Goal: Task Accomplishment & Management: Use online tool/utility

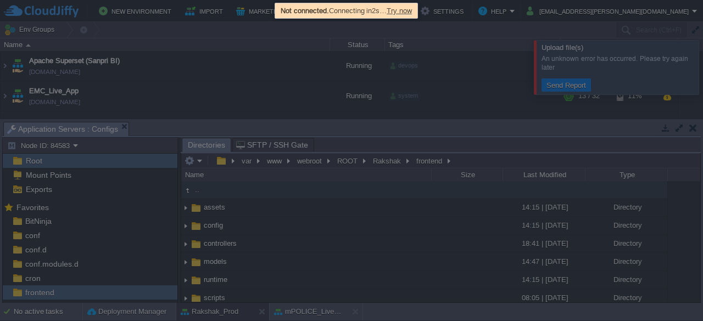
scroll to position [40, 0]
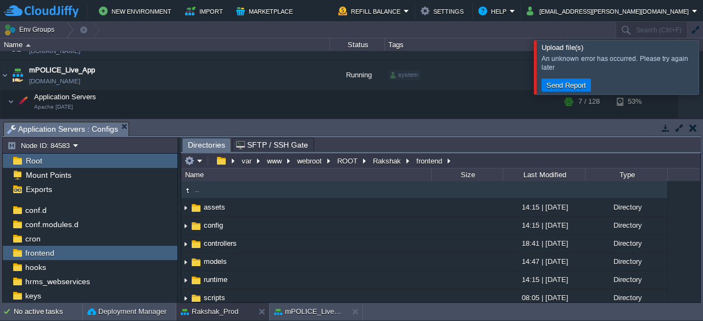
click at [703, 68] on div at bounding box center [716, 67] width 0 height 54
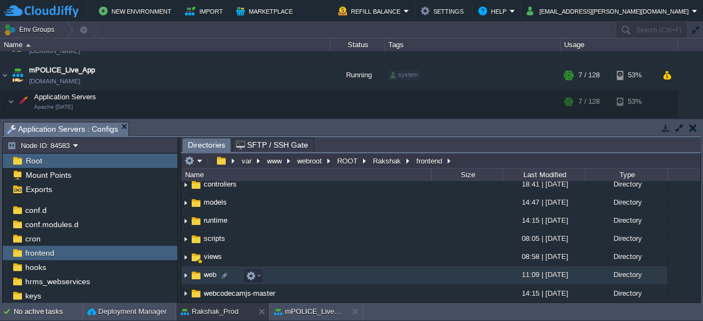
scroll to position [74, 0]
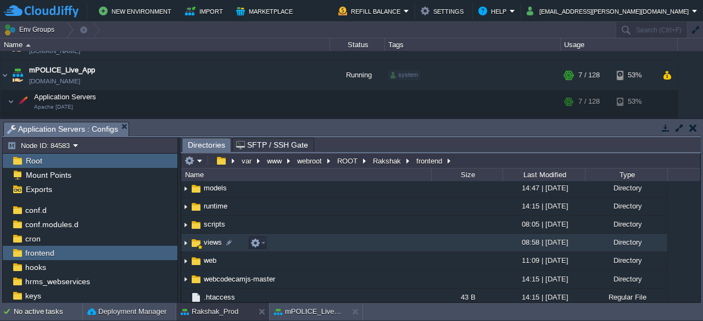
click at [208, 244] on span "views" at bounding box center [212, 242] width 21 height 9
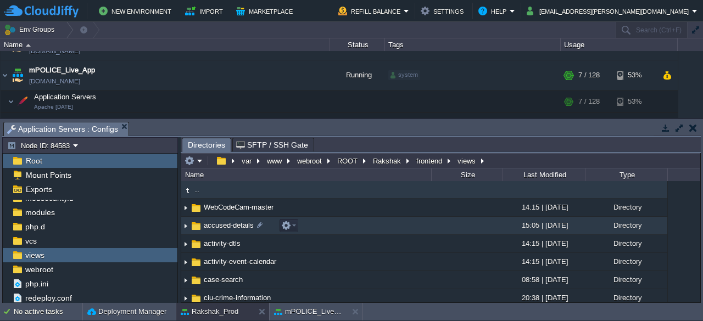
click at [224, 225] on span "accused-details" at bounding box center [228, 225] width 53 height 9
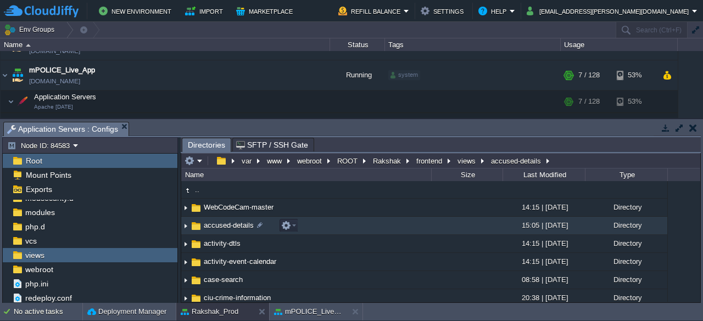
click at [224, 225] on span "accused-details" at bounding box center [228, 225] width 53 height 9
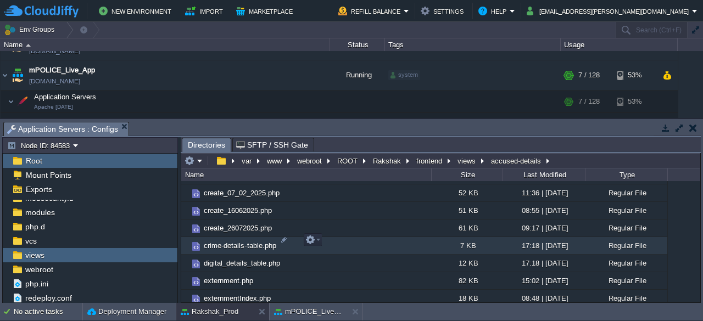
scroll to position [463, 0]
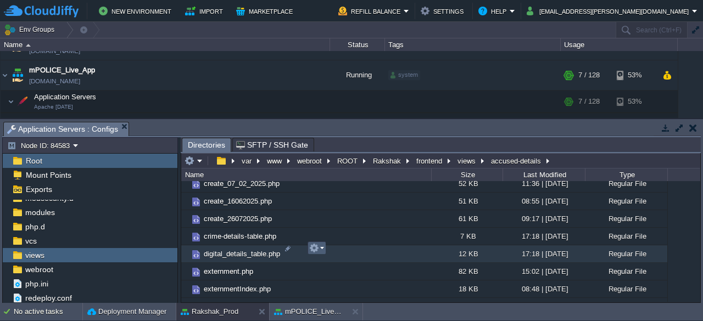
click at [321, 251] on em at bounding box center [316, 248] width 15 height 10
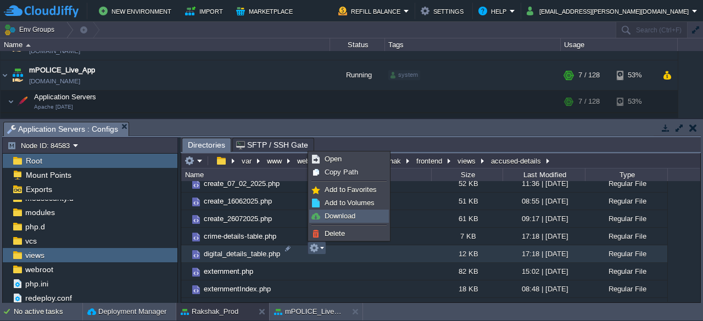
click at [344, 216] on span "Download" at bounding box center [340, 216] width 31 height 8
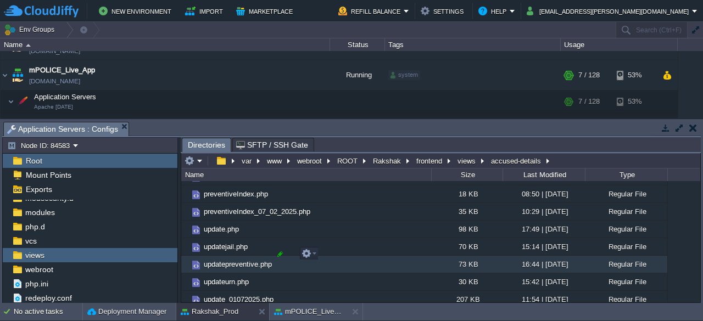
scroll to position [889, 0]
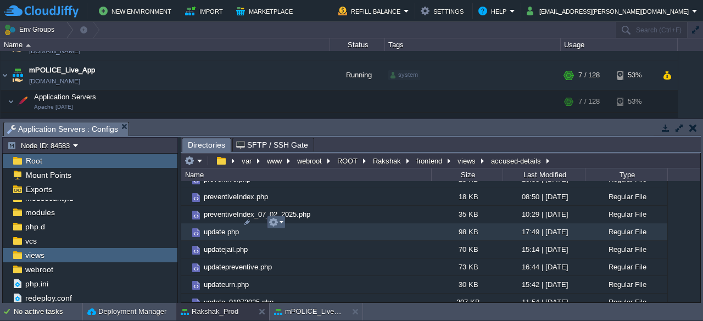
click at [282, 221] on em at bounding box center [276, 223] width 15 height 10
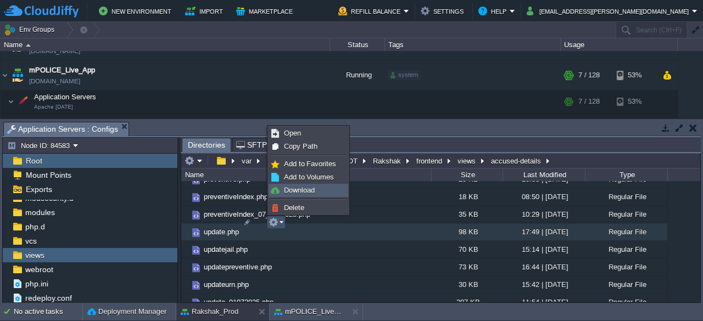
click at [308, 188] on span "Download" at bounding box center [299, 190] width 31 height 8
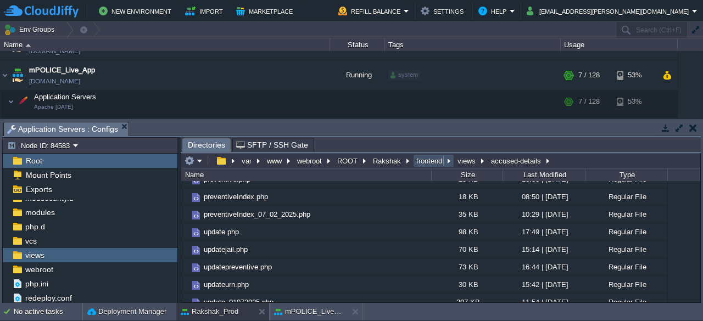
click at [422, 157] on button "frontend" at bounding box center [430, 161] width 30 height 10
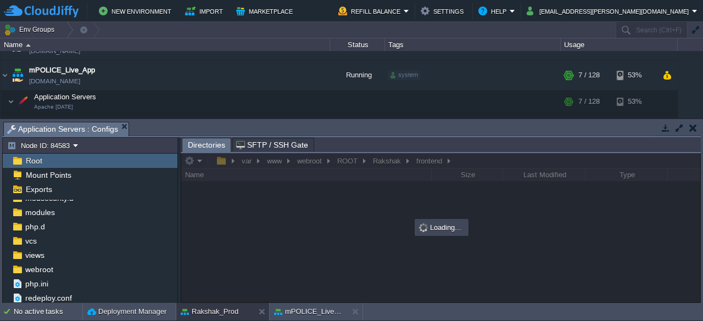
scroll to position [0, 0]
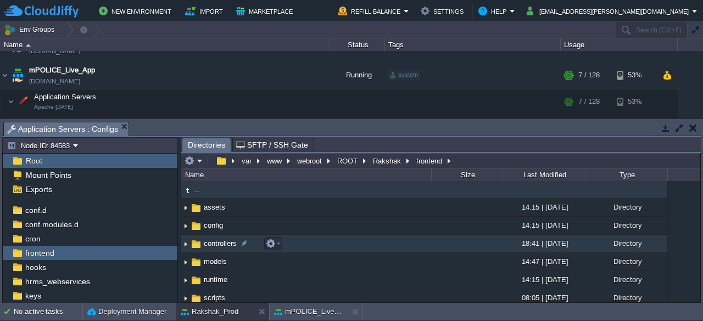
click at [211, 242] on span "controllers" at bounding box center [220, 243] width 36 height 9
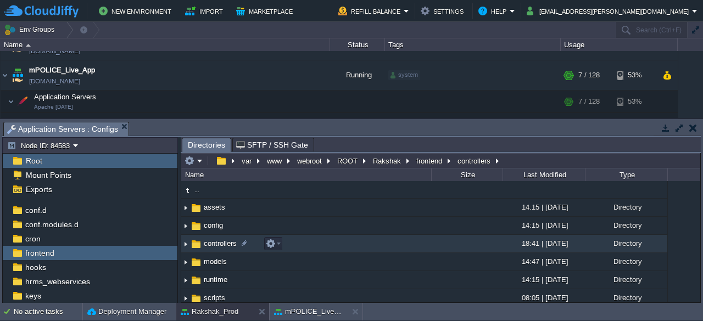
click at [211, 242] on span "controllers" at bounding box center [220, 243] width 36 height 9
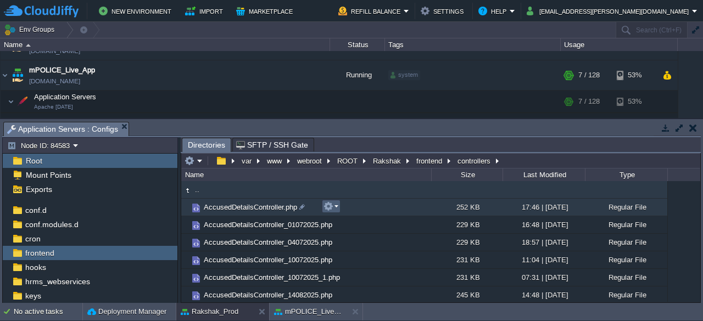
click at [335, 206] on em at bounding box center [331, 207] width 15 height 10
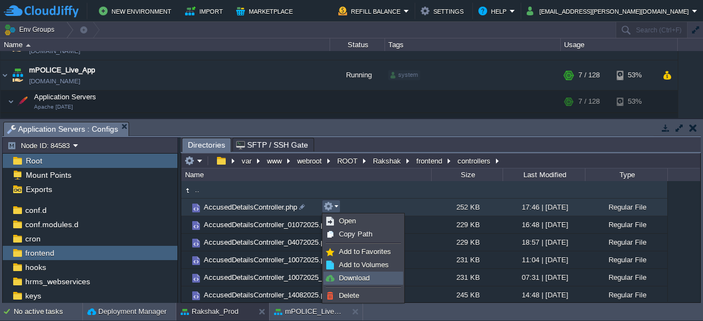
click at [347, 277] on span "Download" at bounding box center [354, 278] width 31 height 8
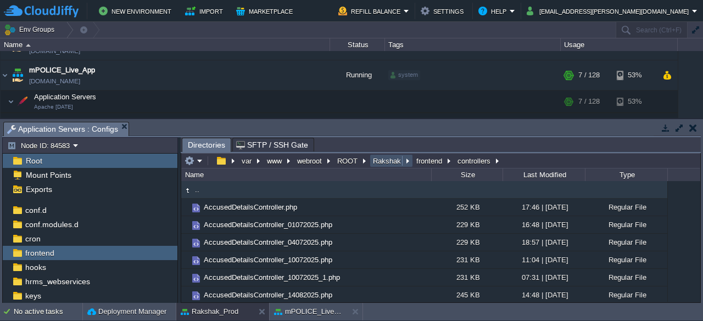
click at [382, 162] on button "Rakshak" at bounding box center [387, 161] width 32 height 10
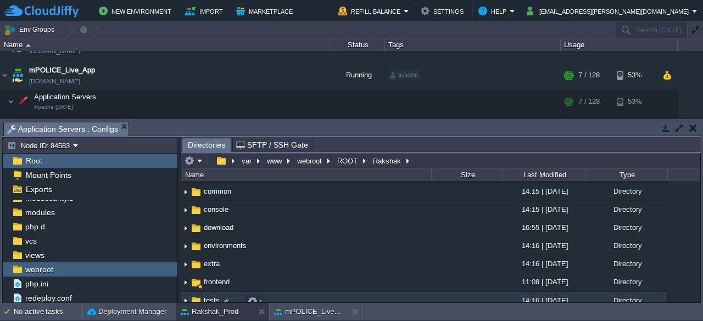
scroll to position [59, 0]
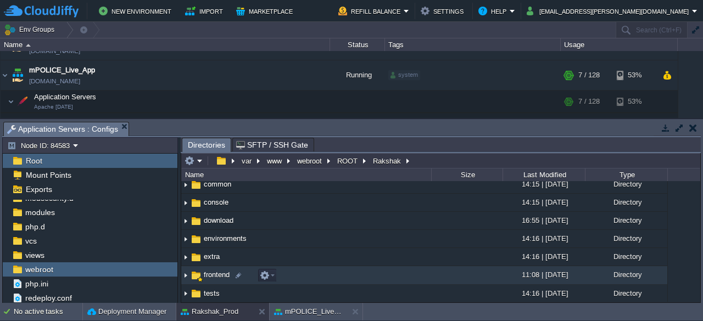
click at [211, 272] on span "frontend" at bounding box center [216, 274] width 29 height 9
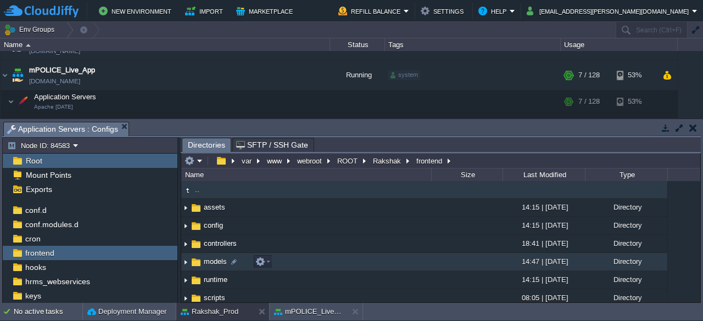
click at [210, 265] on span "models" at bounding box center [215, 261] width 26 height 9
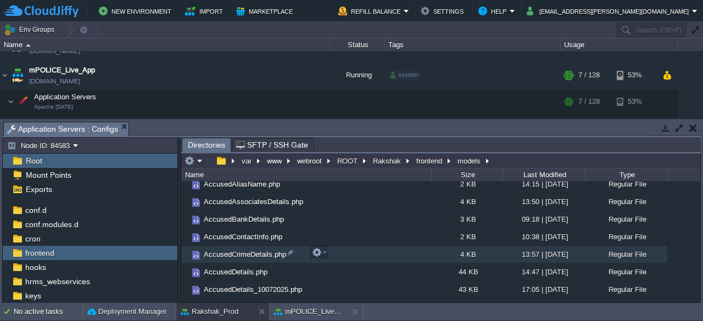
scroll to position [94, 0]
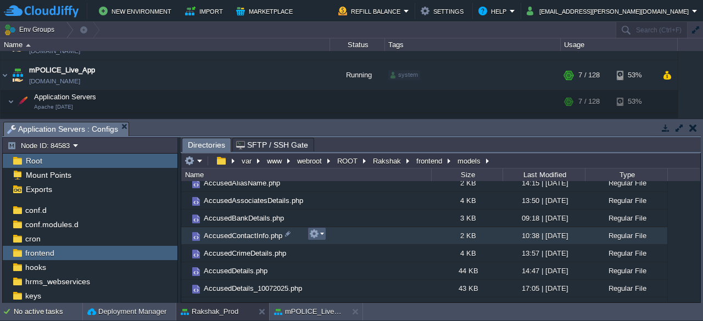
click at [322, 237] on em at bounding box center [316, 234] width 15 height 10
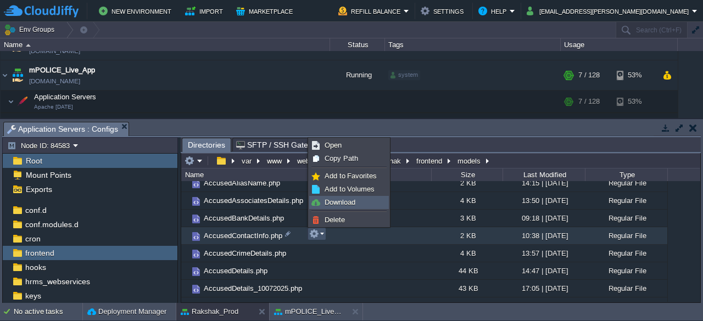
click at [342, 203] on span "Download" at bounding box center [340, 202] width 31 height 8
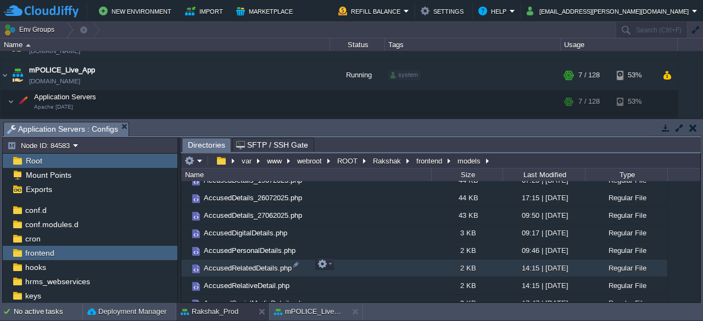
scroll to position [256, 0]
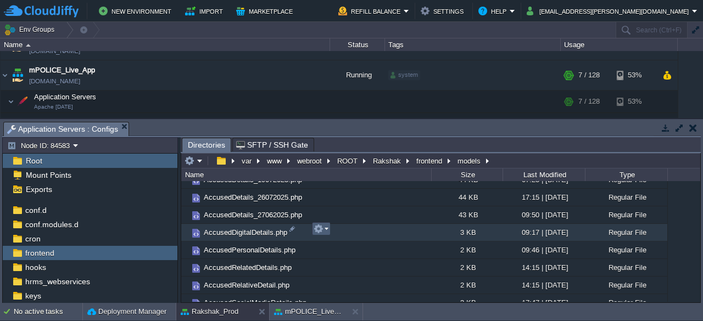
click at [326, 230] on em at bounding box center [321, 229] width 15 height 10
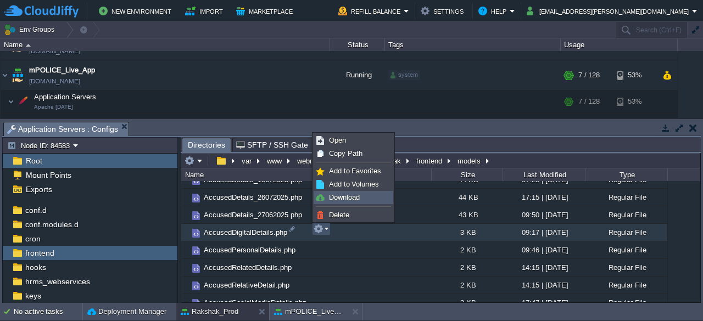
click at [334, 196] on span "Download" at bounding box center [344, 197] width 31 height 8
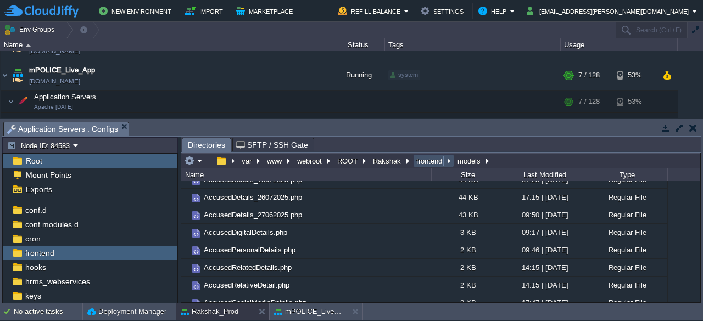
click at [425, 163] on button "frontend" at bounding box center [430, 161] width 30 height 10
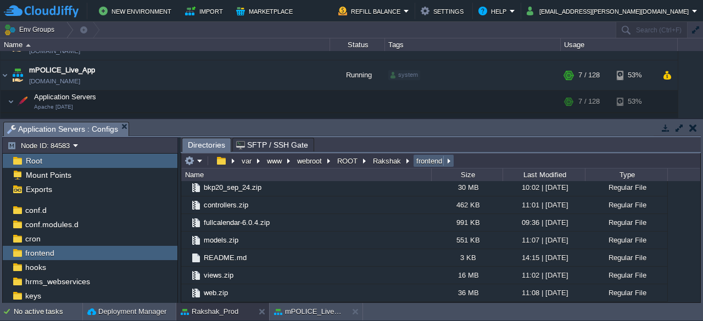
scroll to position [0, 0]
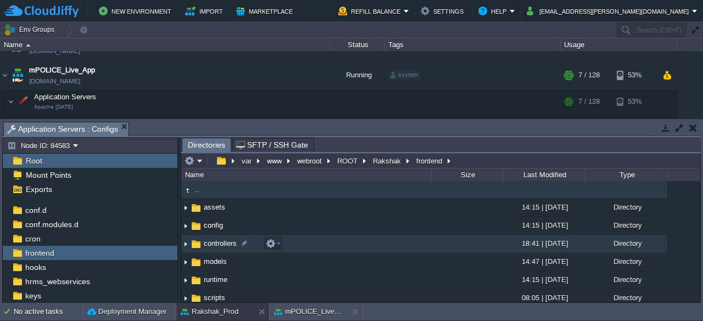
click at [215, 246] on span "controllers" at bounding box center [220, 243] width 36 height 9
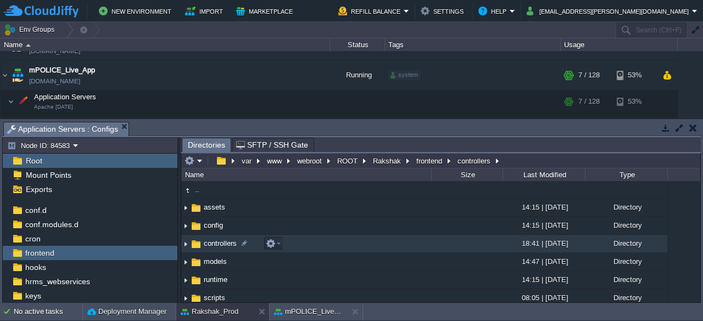
click at [215, 246] on span "controllers" at bounding box center [220, 243] width 36 height 9
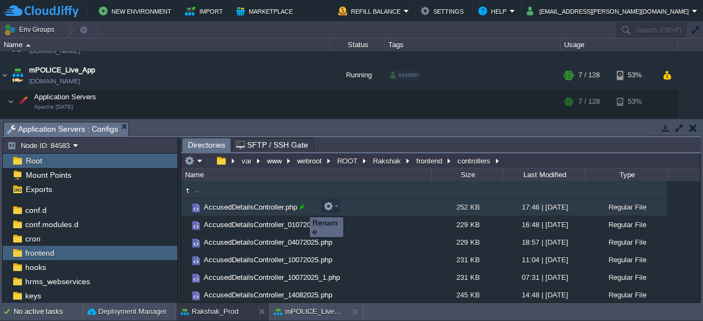
click at [302, 208] on div at bounding box center [302, 207] width 10 height 10
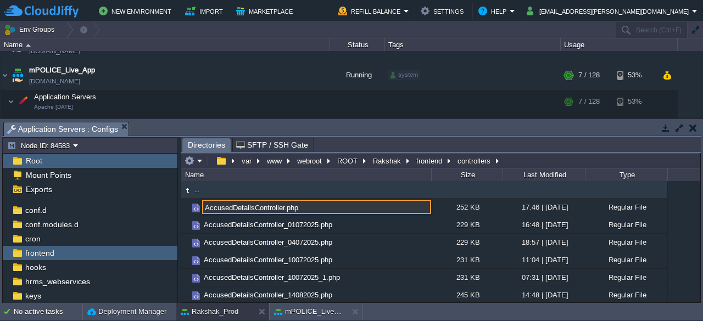
click at [282, 207] on input "AccusedDetailsController.php" at bounding box center [316, 207] width 229 height 14
type input "AccusedDetailsController_18082025-1.php"
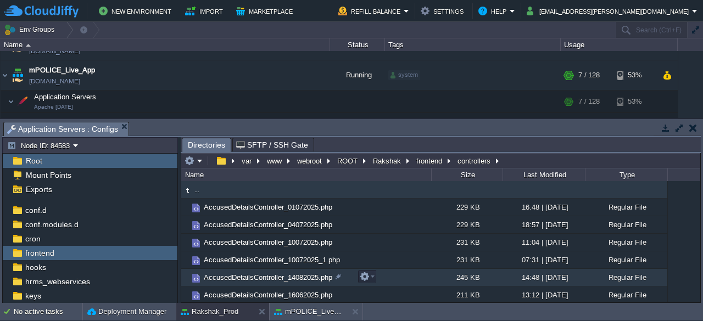
scroll to position [70, 0]
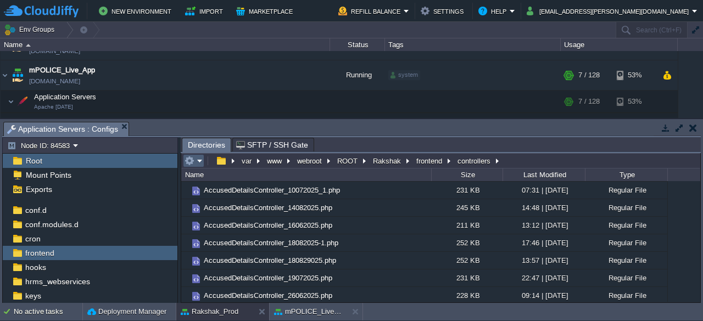
click at [201, 163] on em at bounding box center [194, 161] width 18 height 10
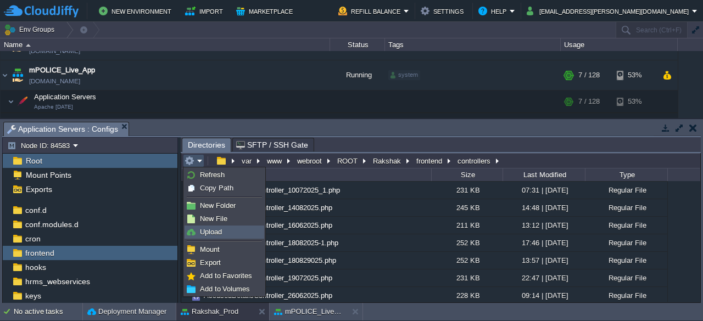
click at [220, 229] on span "Upload" at bounding box center [211, 232] width 22 height 8
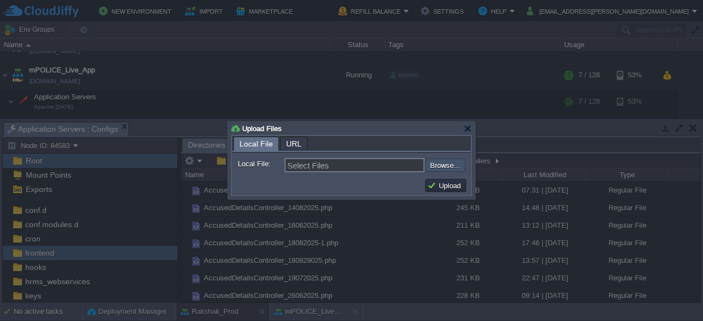
click at [438, 164] on input "file" at bounding box center [395, 165] width 139 height 13
type input "C:\fakepath\AccusedDetailsController.php"
type input "AccusedDetailsController.php"
click at [443, 185] on button "Upload" at bounding box center [445, 186] width 37 height 10
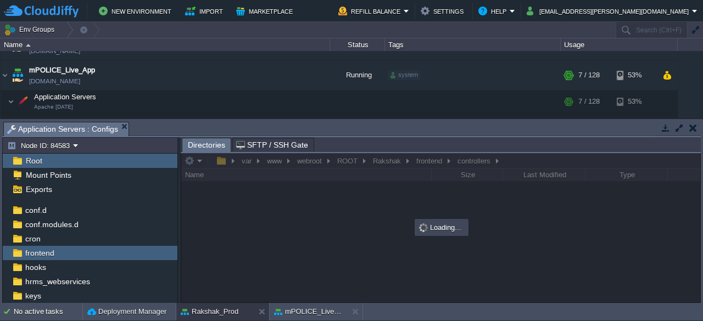
scroll to position [0, 0]
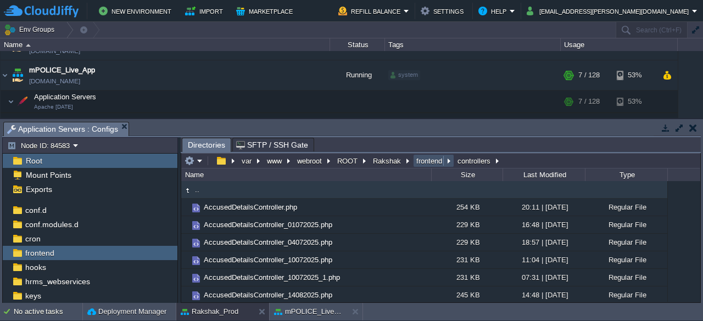
click at [425, 162] on button "frontend" at bounding box center [430, 161] width 30 height 10
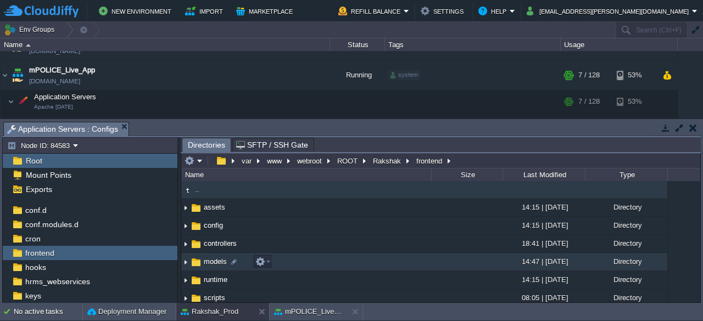
click at [213, 265] on span "models" at bounding box center [215, 261] width 26 height 9
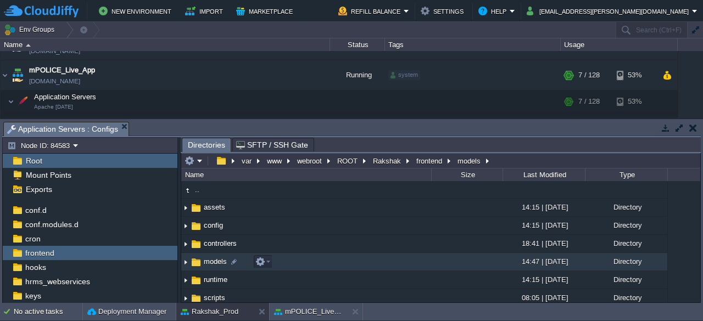
click at [213, 265] on span "models" at bounding box center [215, 261] width 26 height 9
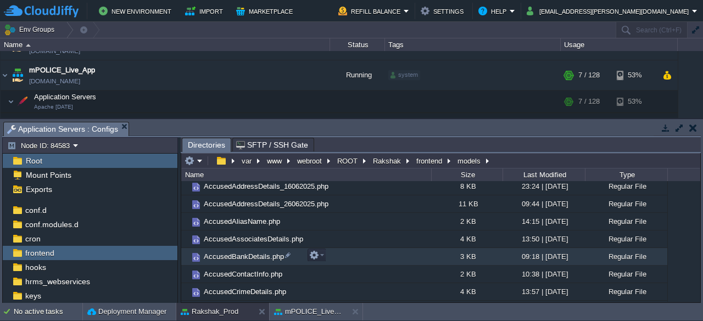
scroll to position [57, 0]
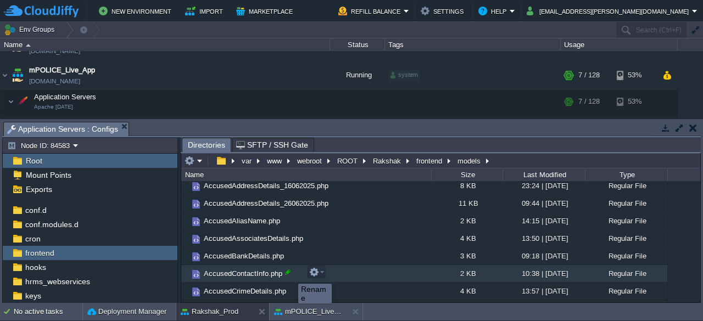
click at [290, 274] on div at bounding box center [288, 273] width 10 height 10
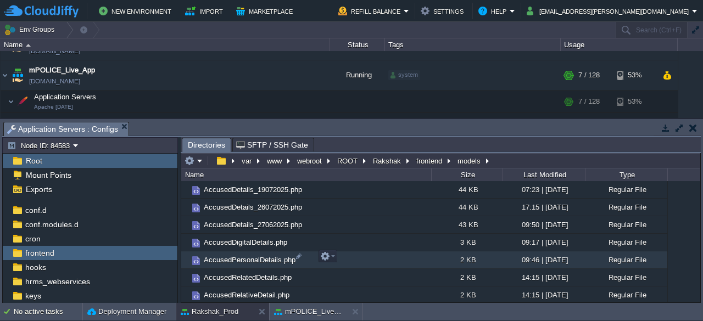
scroll to position [247, 0]
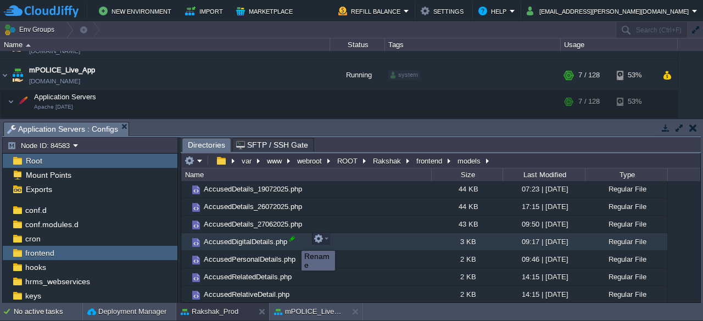
click at [293, 241] on div at bounding box center [292, 239] width 10 height 10
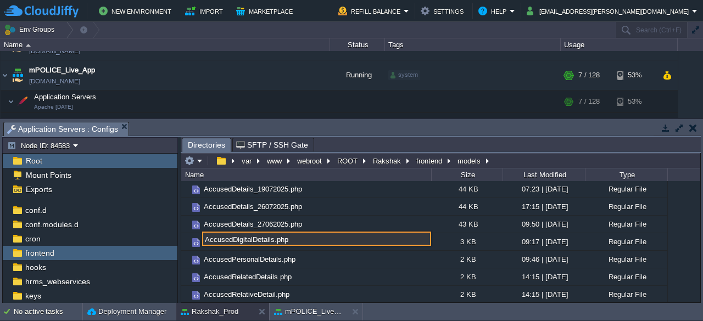
click at [272, 240] on input "AccusedDigitalDetails.php" at bounding box center [316, 239] width 229 height 14
type input "AccusedDigitalDetails_18082025.php"
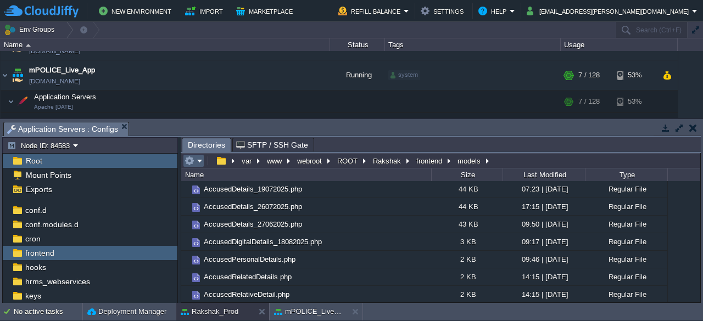
click at [202, 163] on em at bounding box center [194, 161] width 18 height 10
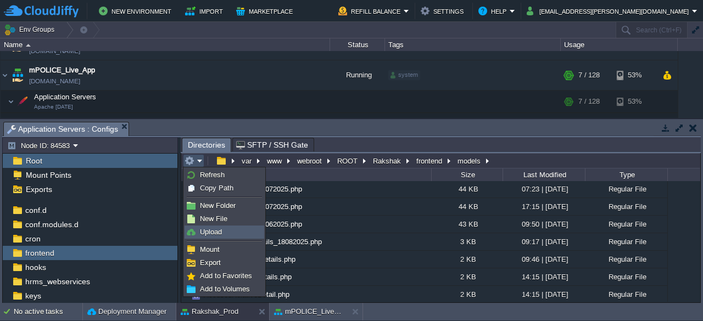
click at [215, 234] on span "Upload" at bounding box center [211, 232] width 22 height 8
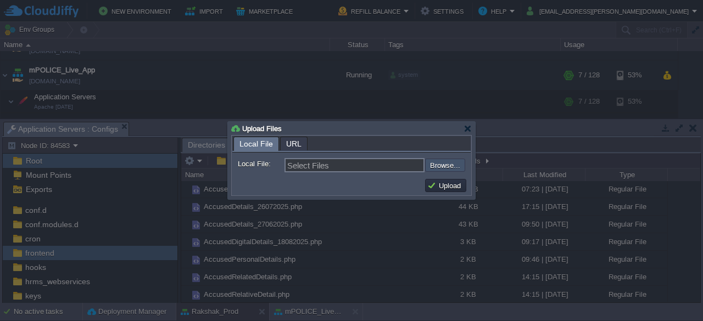
click at [440, 168] on input "file" at bounding box center [395, 165] width 139 height 13
type input "C:\fakepath\AccusedContactInfo.php"
type input "AccusedContactInfo.php, AccusedDigitalDetails.php"
click at [452, 183] on button "Upload" at bounding box center [445, 186] width 37 height 10
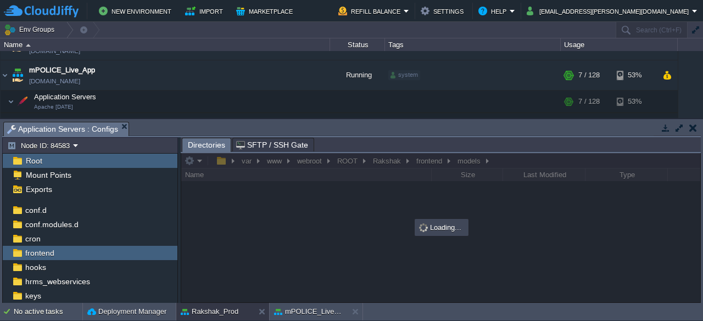
scroll to position [0, 0]
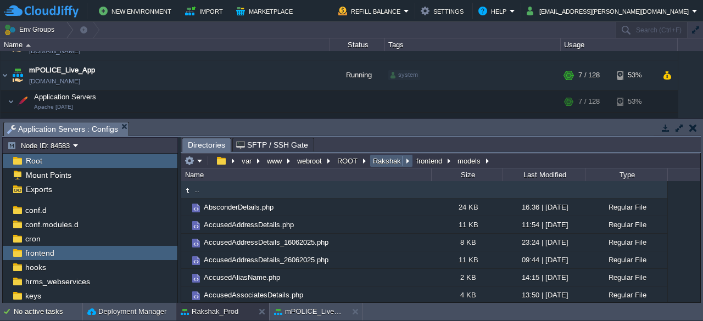
click at [375, 162] on button "Rakshak" at bounding box center [387, 161] width 32 height 10
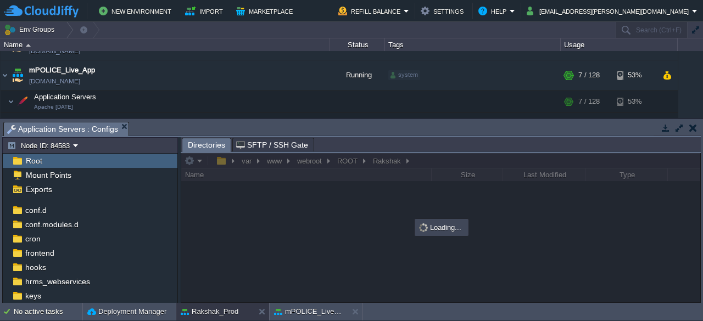
scroll to position [152, 0]
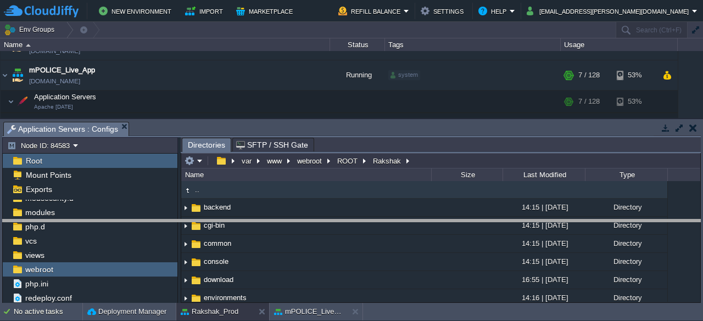
drag, startPoint x: 442, startPoint y: 132, endPoint x: 436, endPoint y: 237, distance: 104.6
